Goal: Information Seeking & Learning: Learn about a topic

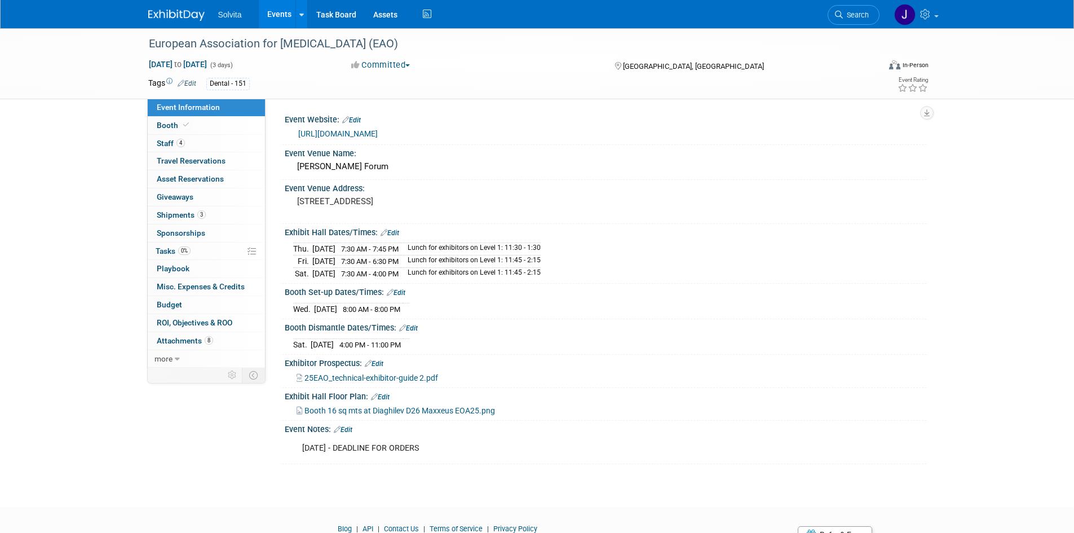
click at [168, 24] on div "Solvita Events Add Event Bulk Upload Events Shareable Event Boards Recently Vie…" at bounding box center [537, 14] width 778 height 28
click at [168, 19] on img at bounding box center [176, 15] width 56 height 11
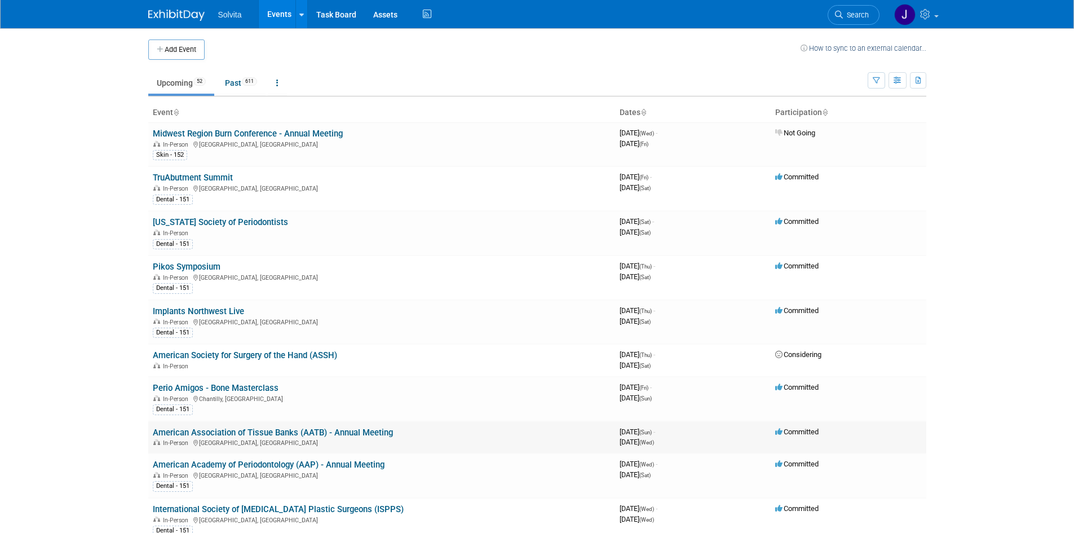
scroll to position [56, 0]
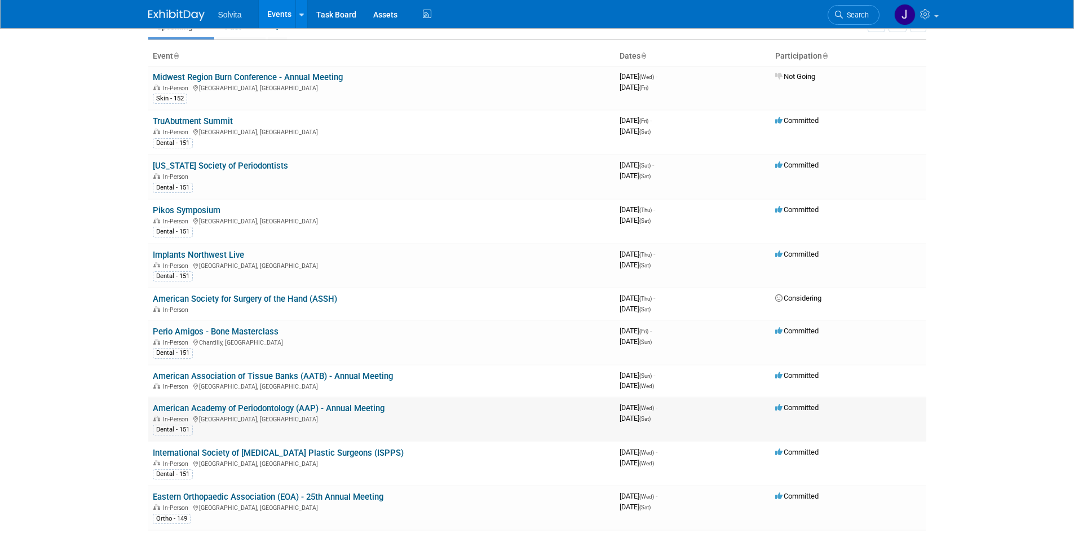
click at [224, 408] on link "American Academy of Periodontology (AAP) - Annual Meeting" at bounding box center [269, 408] width 232 height 10
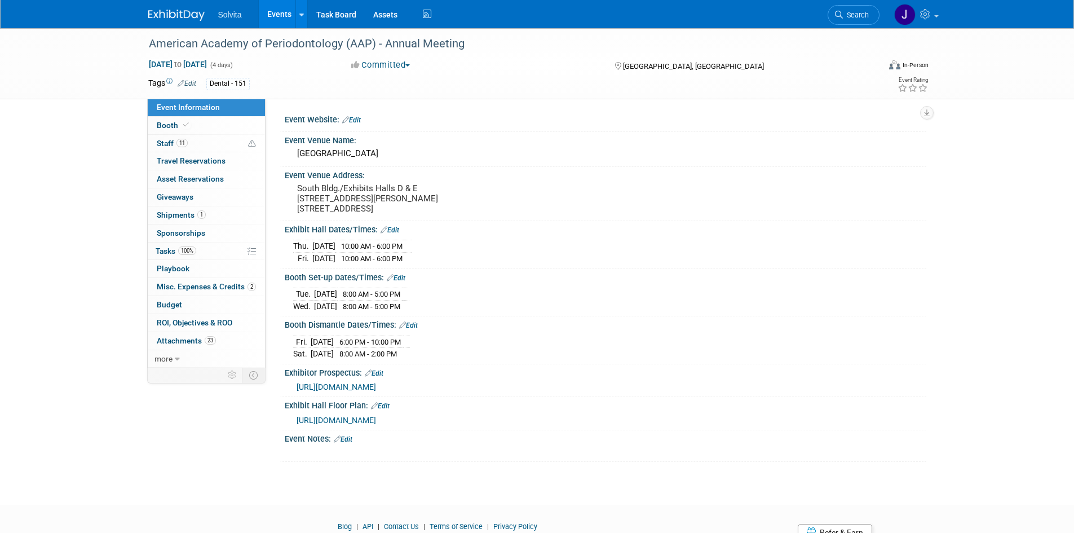
click at [376, 387] on span "https://am2025.perio.org/wp-content/uploads/sites/10/2024/11/2025-Exhibitor-Pro…" at bounding box center [337, 386] width 80 height 9
